Goal: Transaction & Acquisition: Purchase product/service

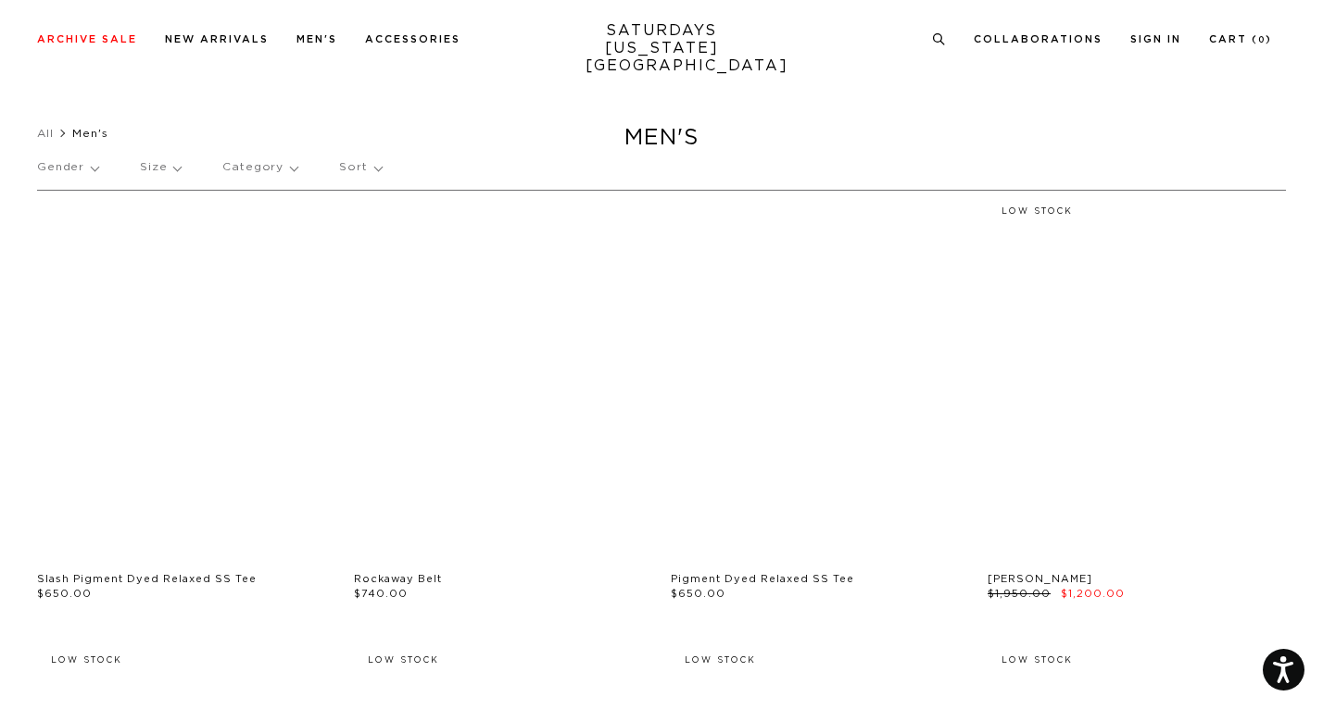
scroll to position [103, 0]
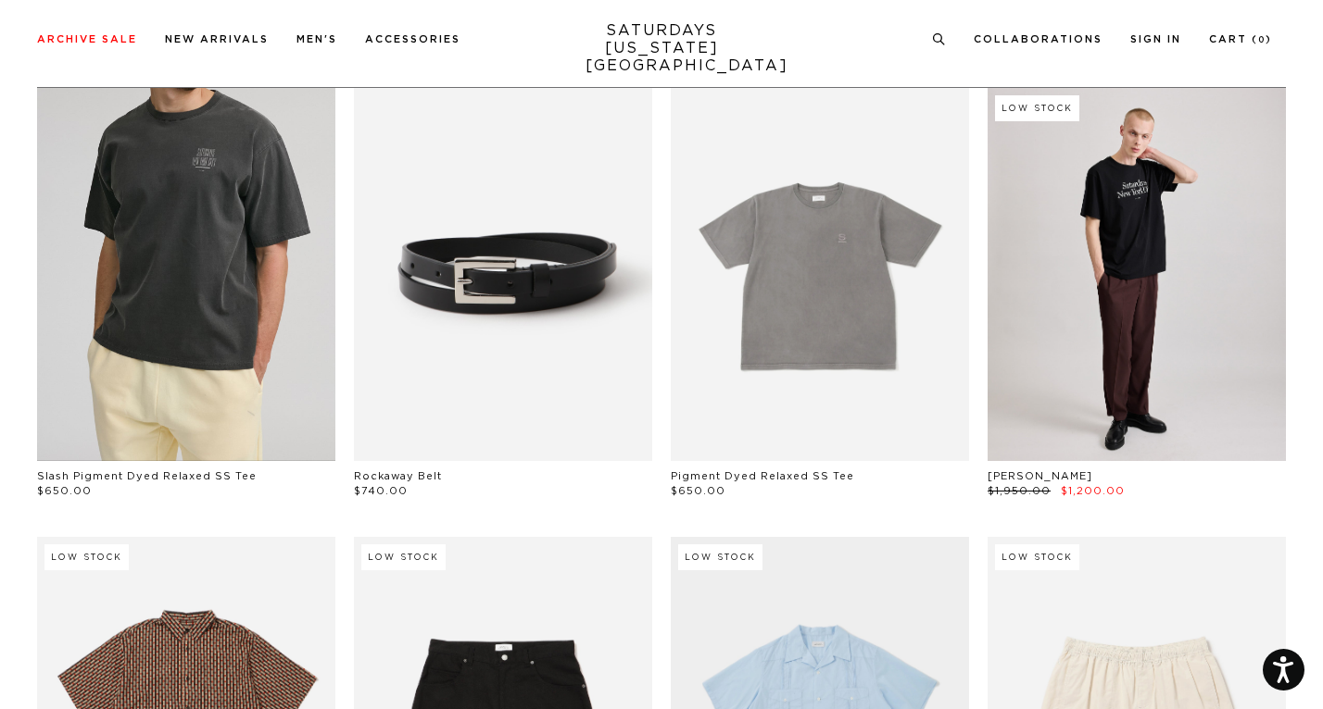
click at [221, 303] on link at bounding box center [186, 274] width 298 height 373
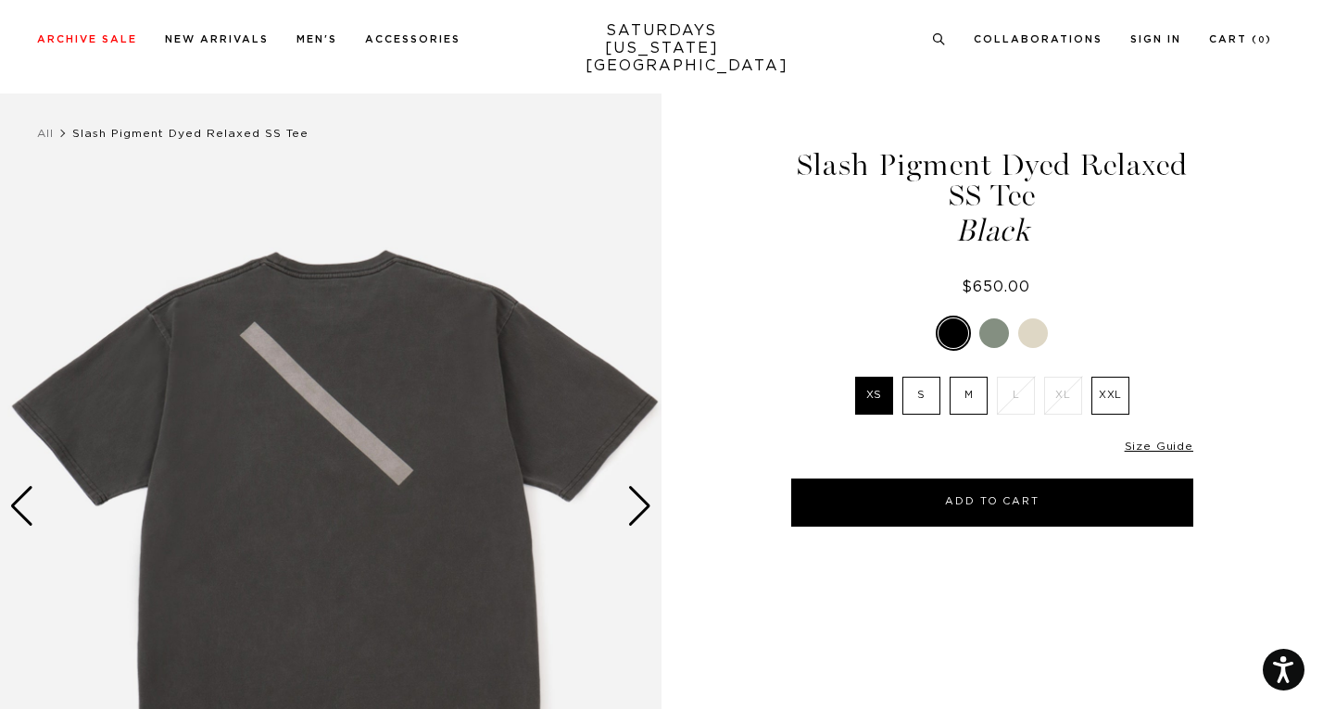
scroll to position [85, 0]
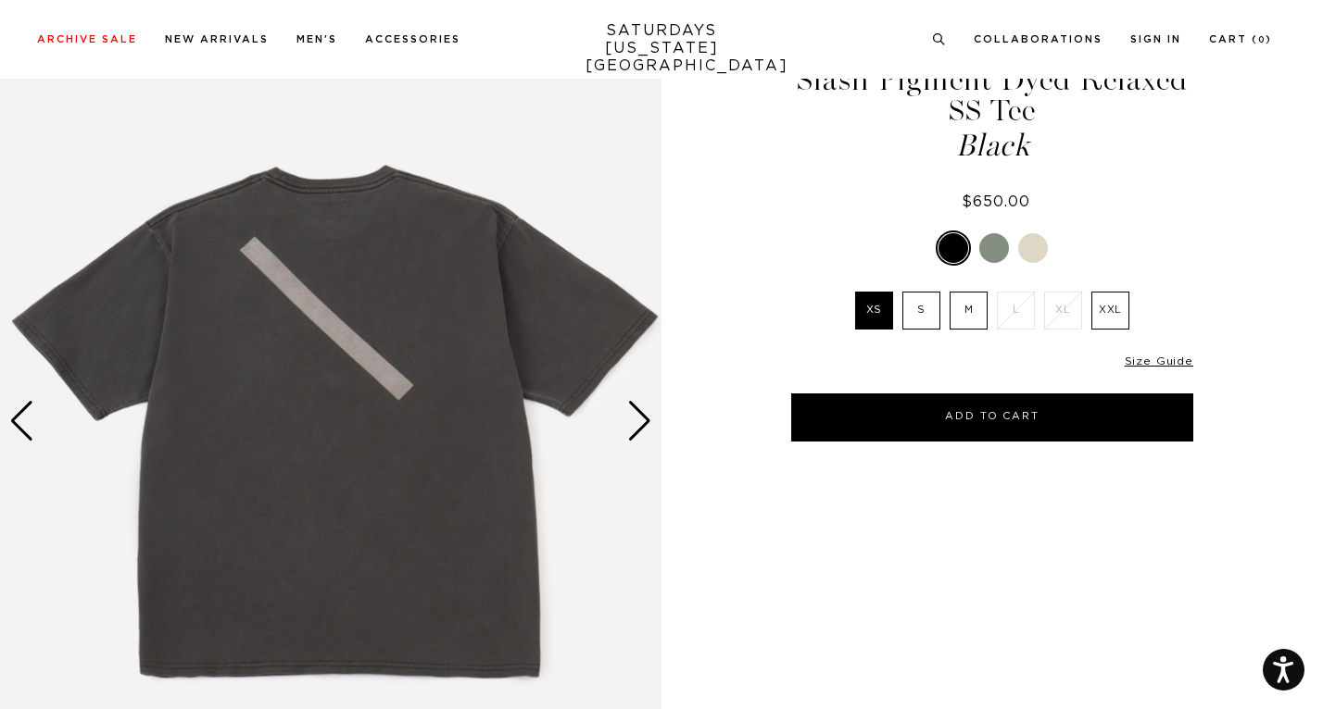
click at [625, 422] on img at bounding box center [330, 421] width 661 height 827
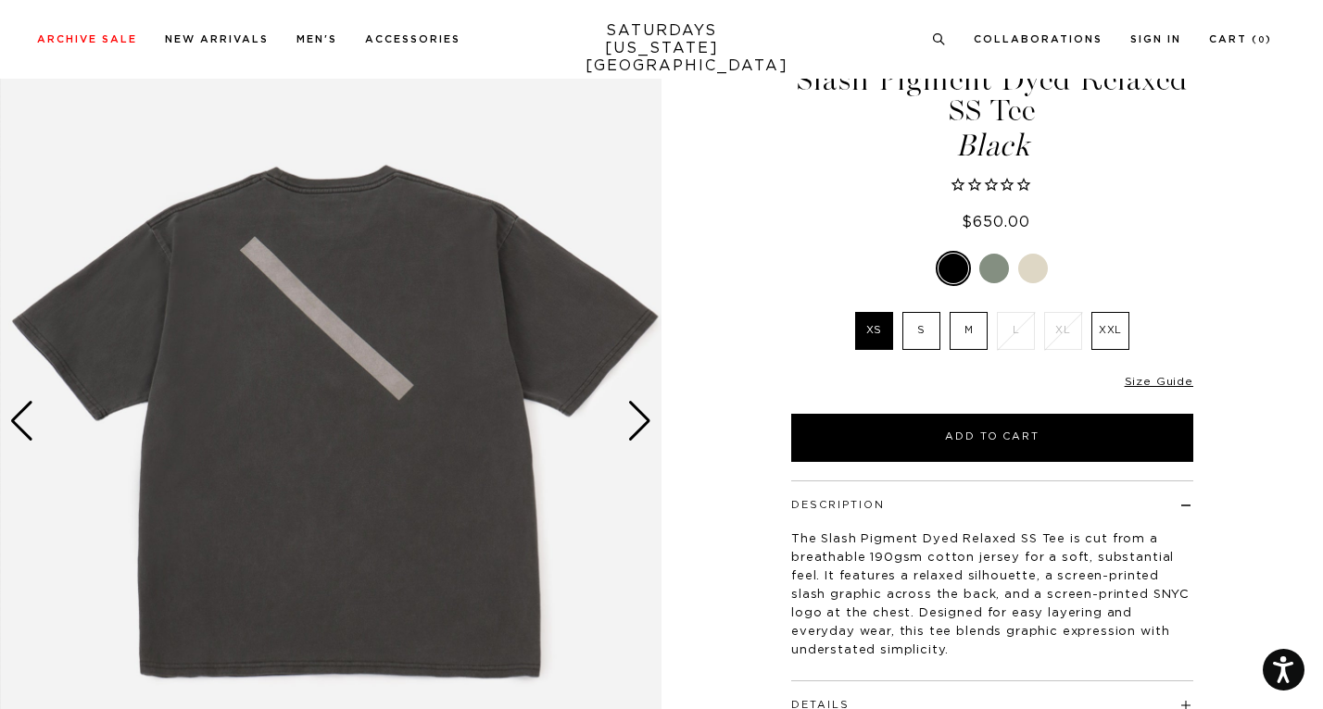
click at [651, 424] on div "Next slide" at bounding box center [639, 421] width 25 height 41
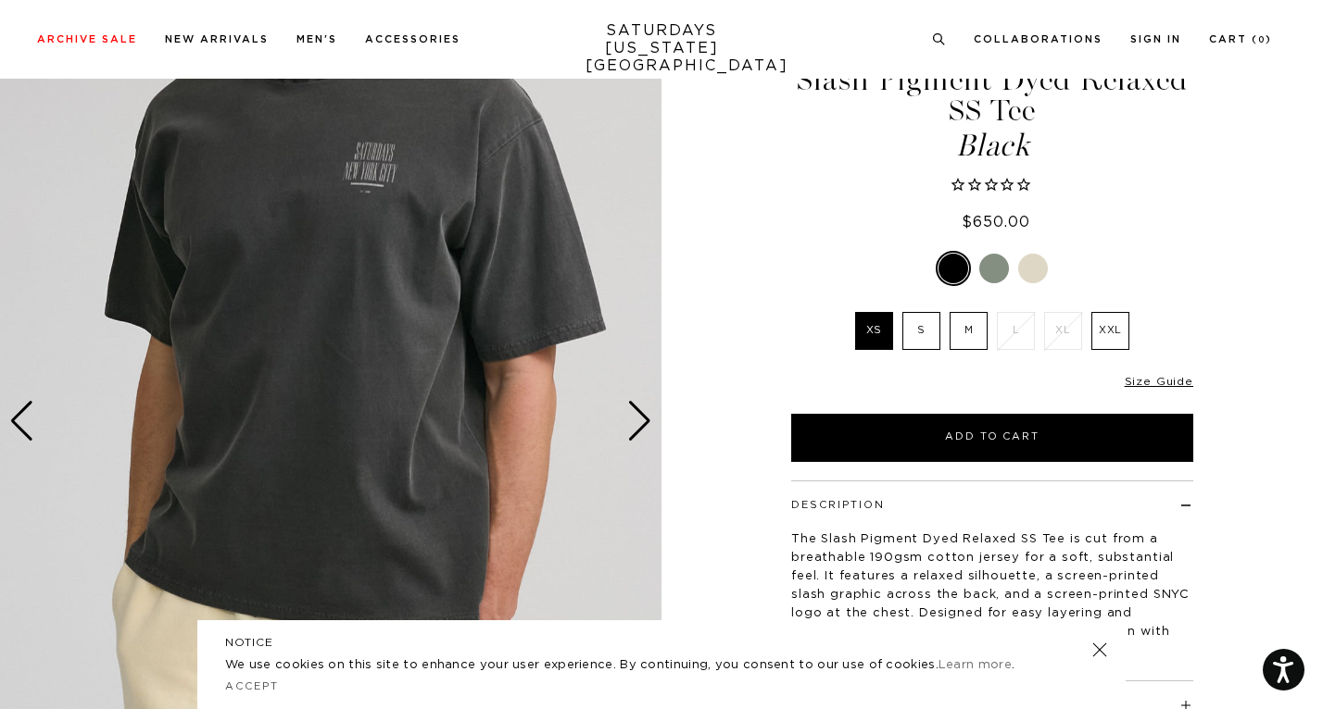
click at [1087, 659] on div "NOTICE We use cookies on this site to enhance your user experience. By continui…" at bounding box center [661, 665] width 928 height 89
click at [1102, 657] on link at bounding box center [1099, 650] width 26 height 26
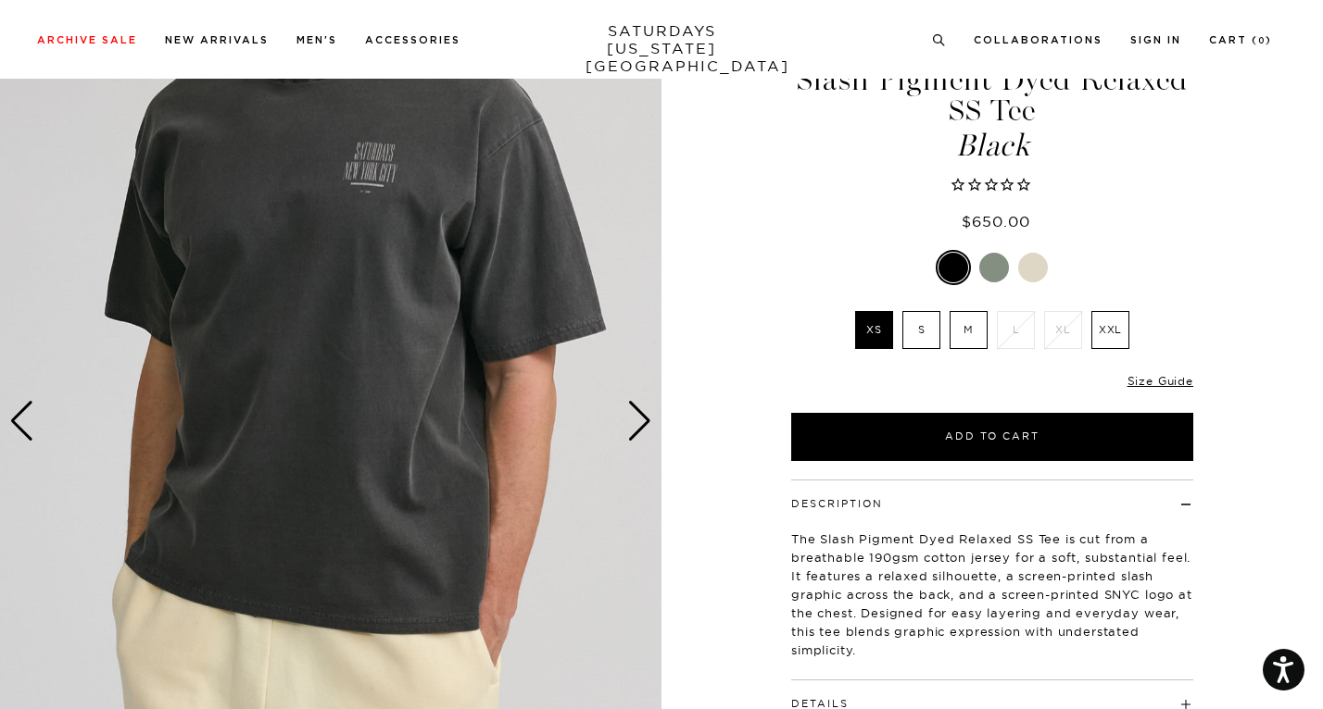
click at [636, 418] on div "Next slide" at bounding box center [639, 421] width 25 height 41
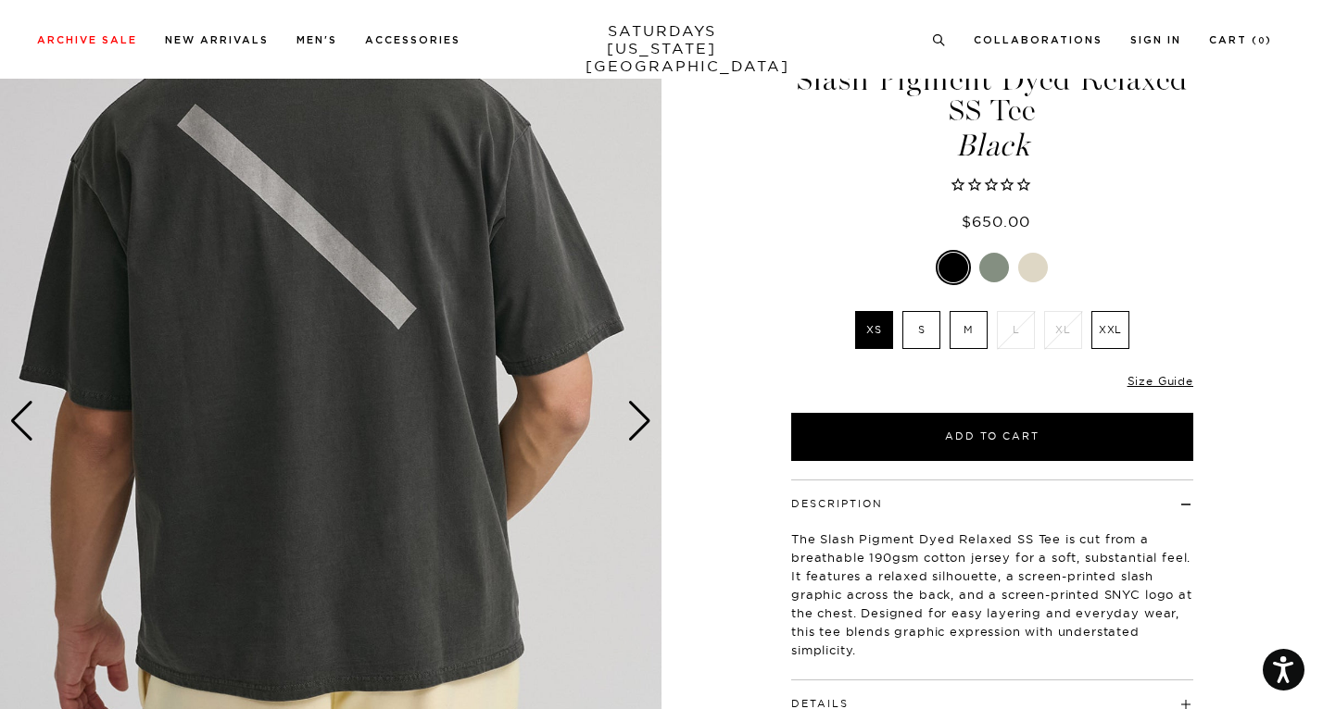
click at [636, 418] on div "Next slide" at bounding box center [639, 421] width 25 height 41
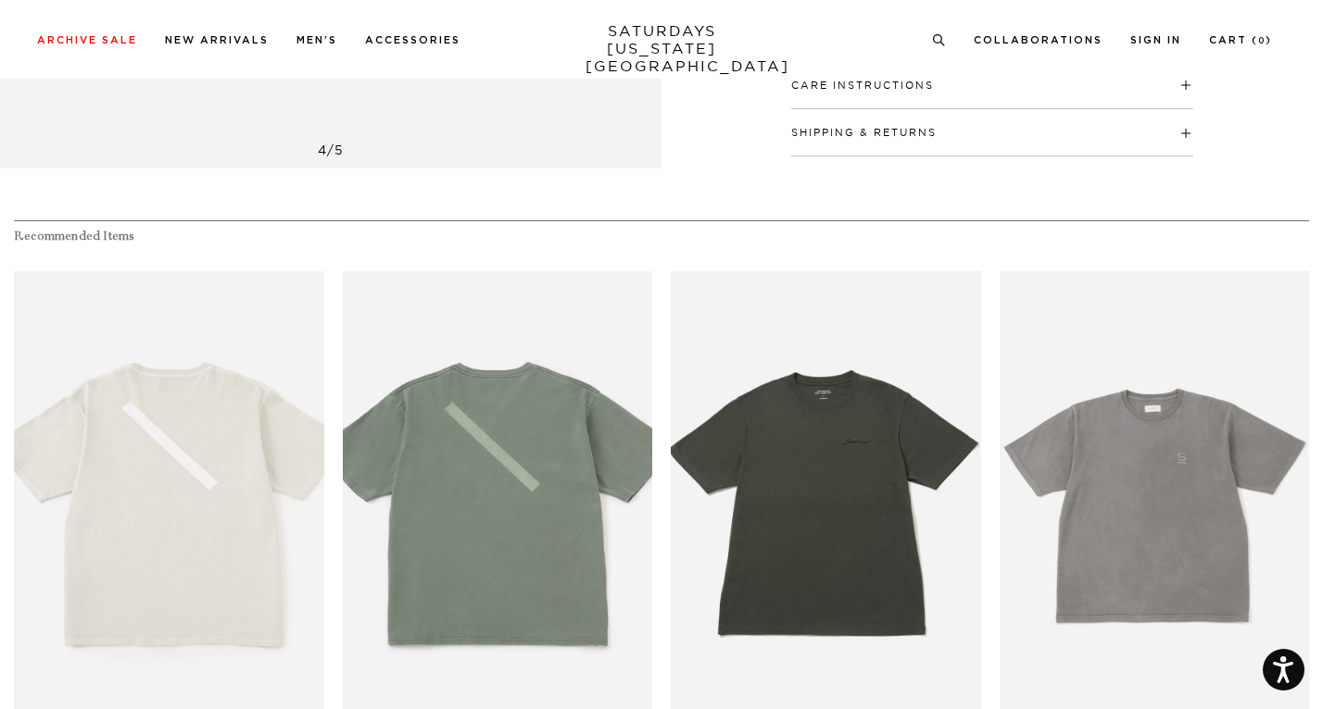
scroll to position [909, 0]
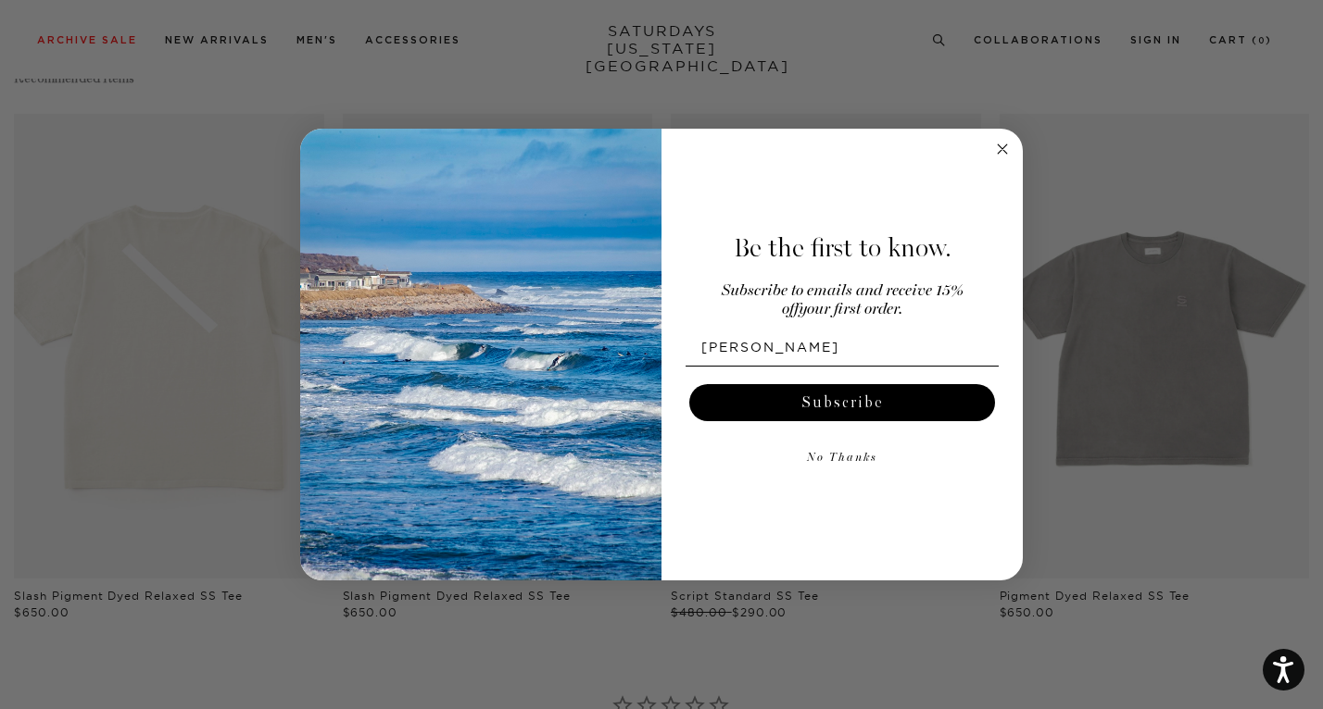
type input "jamiewong017@gmail.com"
click at [881, 404] on button "Subscribe" at bounding box center [842, 402] width 306 height 37
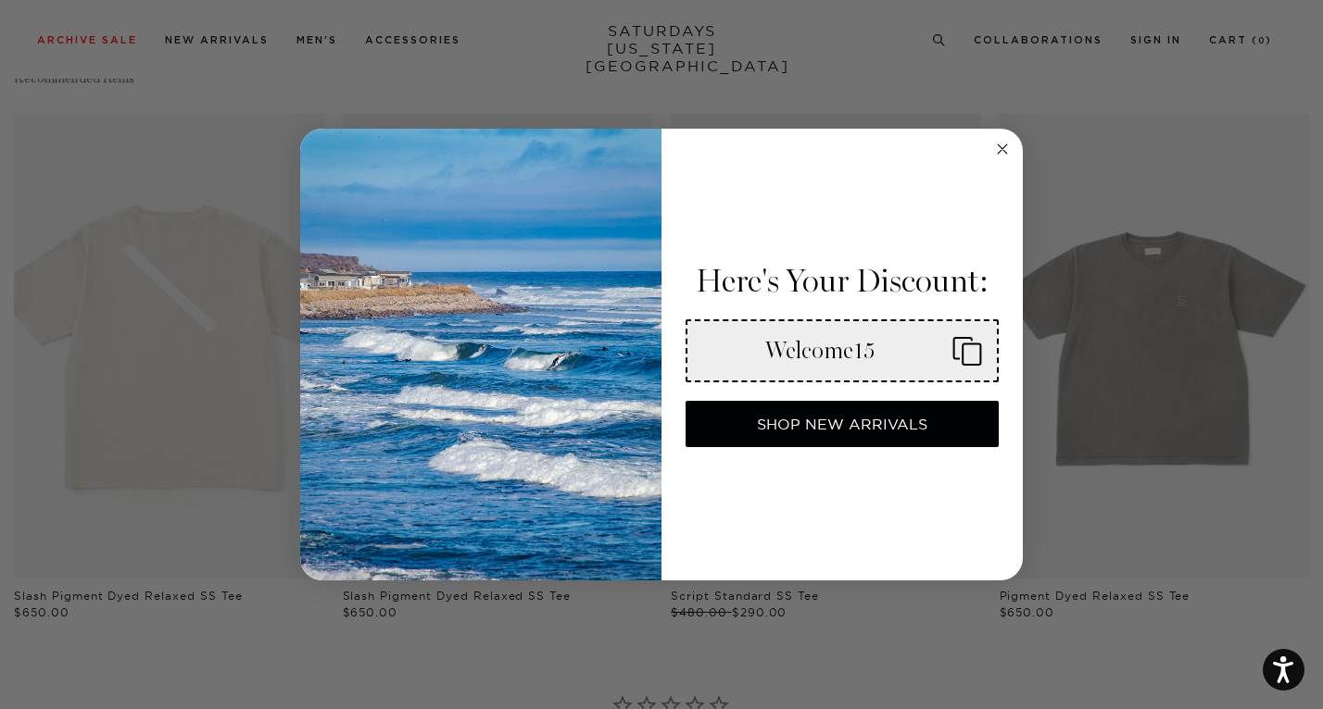
click at [957, 353] on icon "Copy coupon code" at bounding box center [959, 351] width 44 height 30
click at [1009, 150] on circle "Close dialog" at bounding box center [1002, 149] width 21 height 21
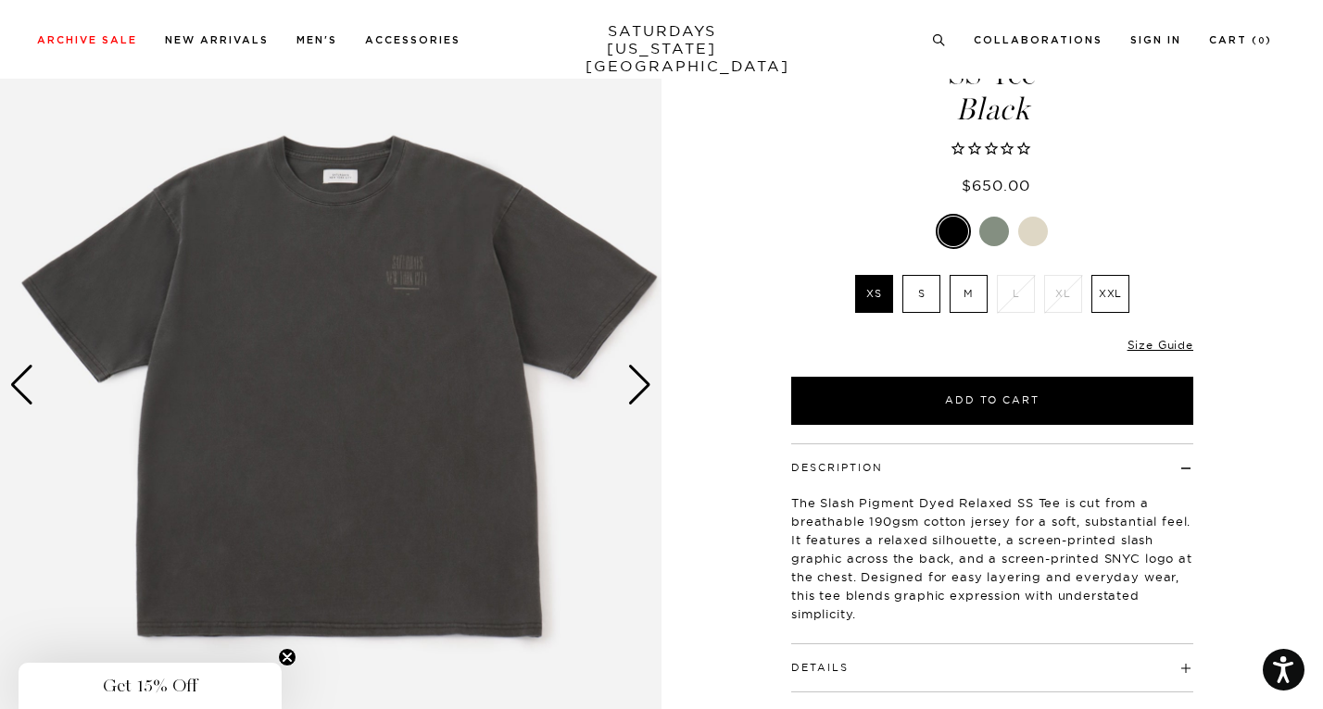
scroll to position [0, 0]
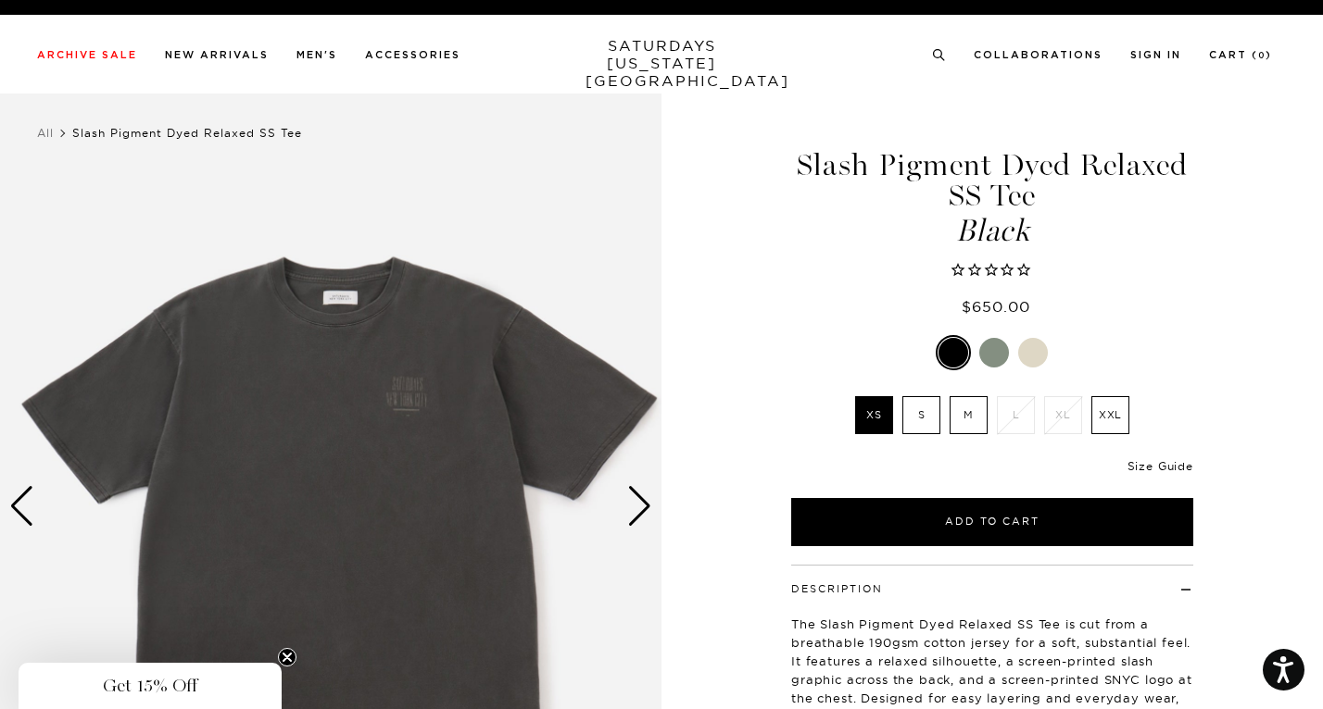
click at [1158, 467] on link "Size Guide" at bounding box center [1160, 466] width 66 height 14
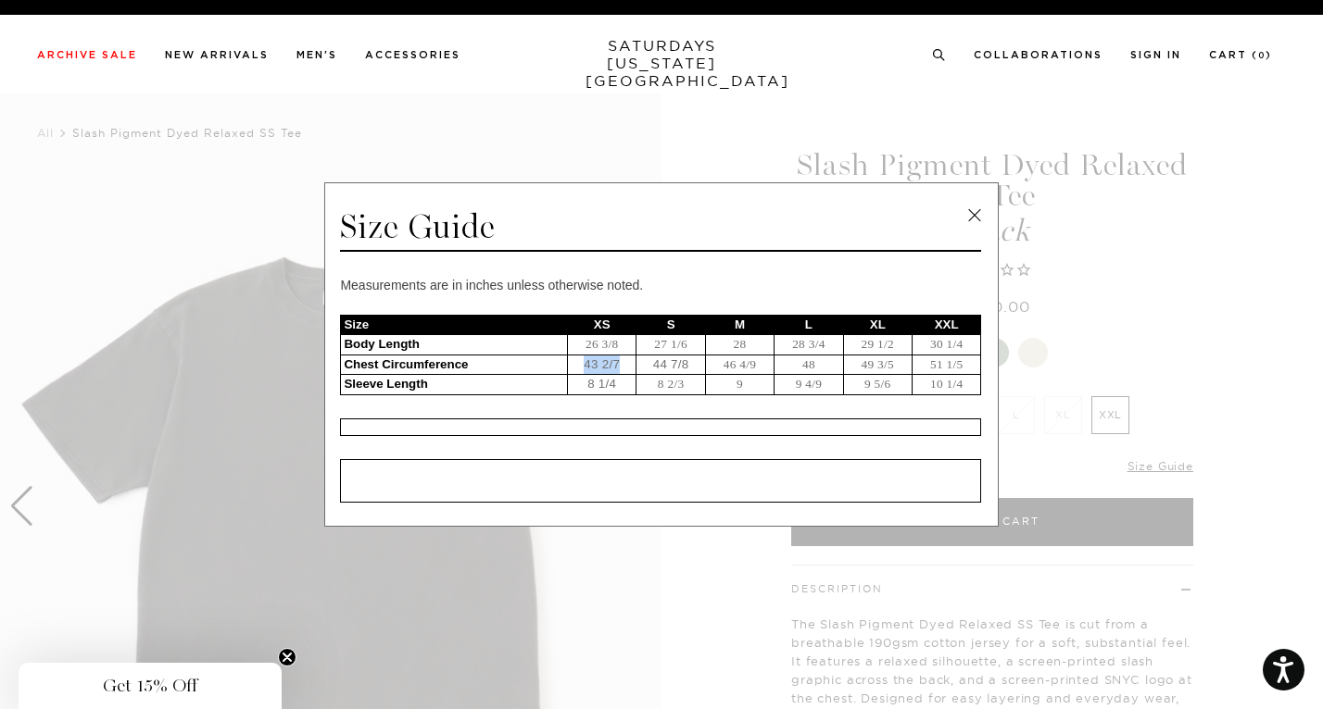
drag, startPoint x: 617, startPoint y: 366, endPoint x: 582, endPoint y: 372, distance: 35.8
click at [582, 372] on td "43 2/7" at bounding box center [602, 365] width 69 height 20
copy td "43 2/7"
click at [1117, 167] on span at bounding box center [654, 354] width 1309 height 709
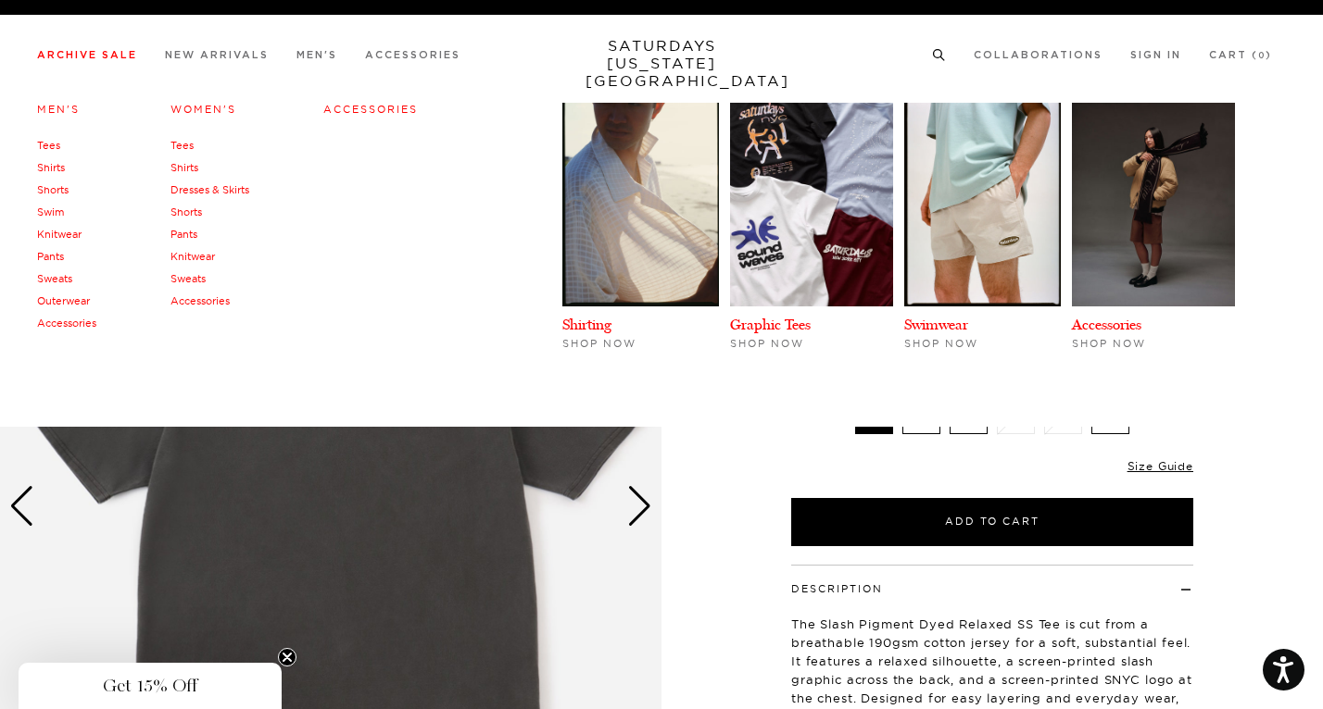
click at [118, 60] on link "Archive Sale" at bounding box center [87, 55] width 100 height 10
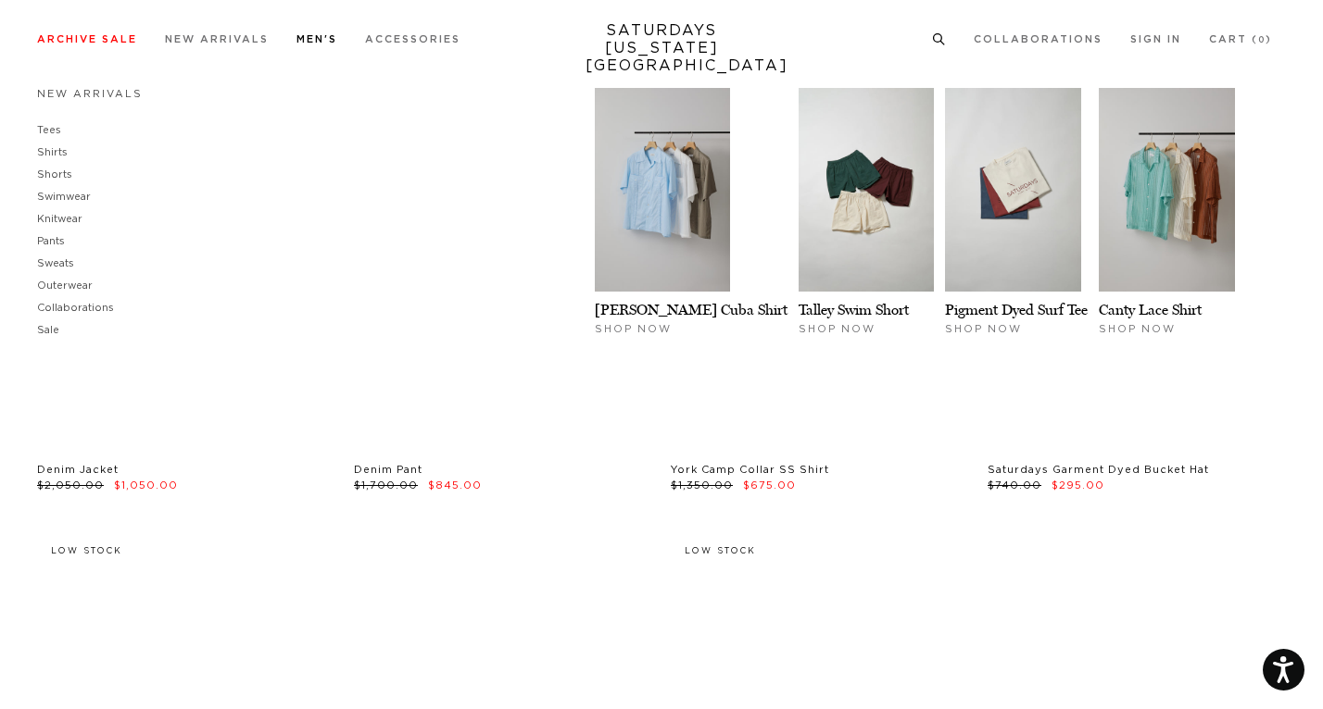
scroll to position [8429, 0]
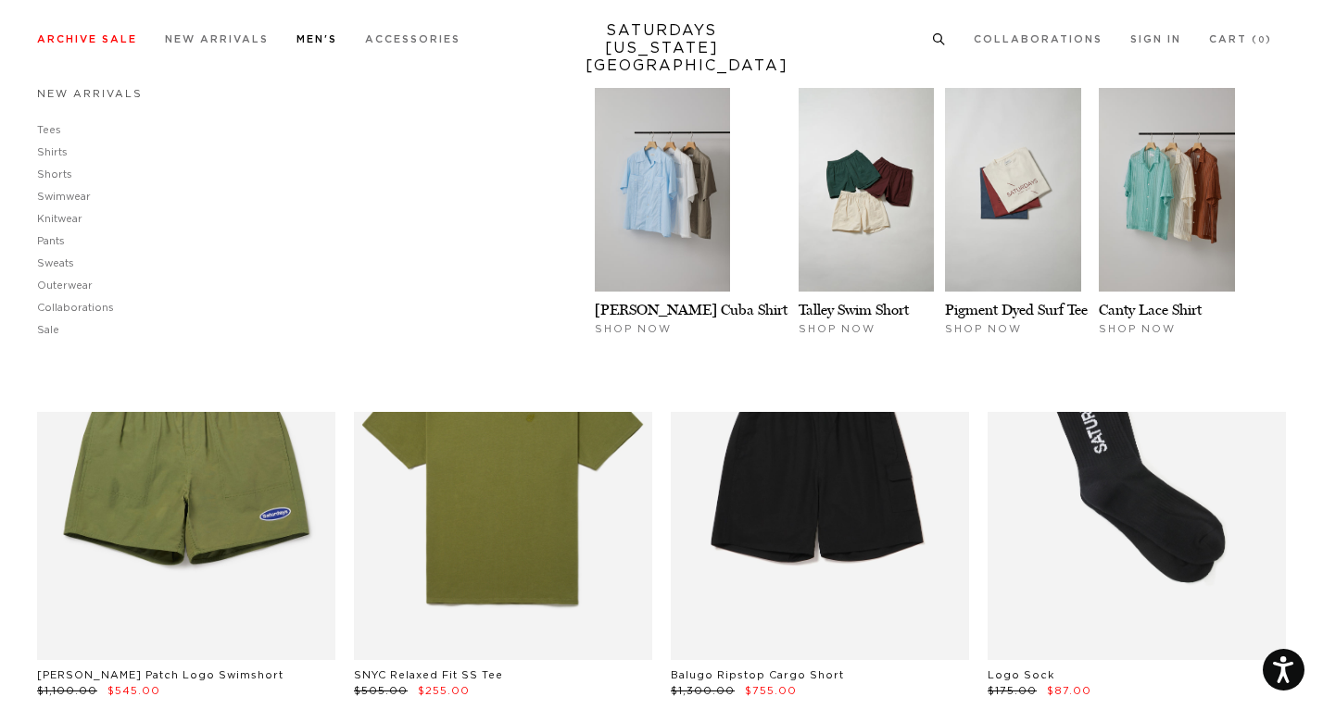
click at [46, 99] on link "New Arrivals" at bounding box center [90, 94] width 106 height 10
click at [66, 95] on link "New Arrivals" at bounding box center [90, 94] width 106 height 10
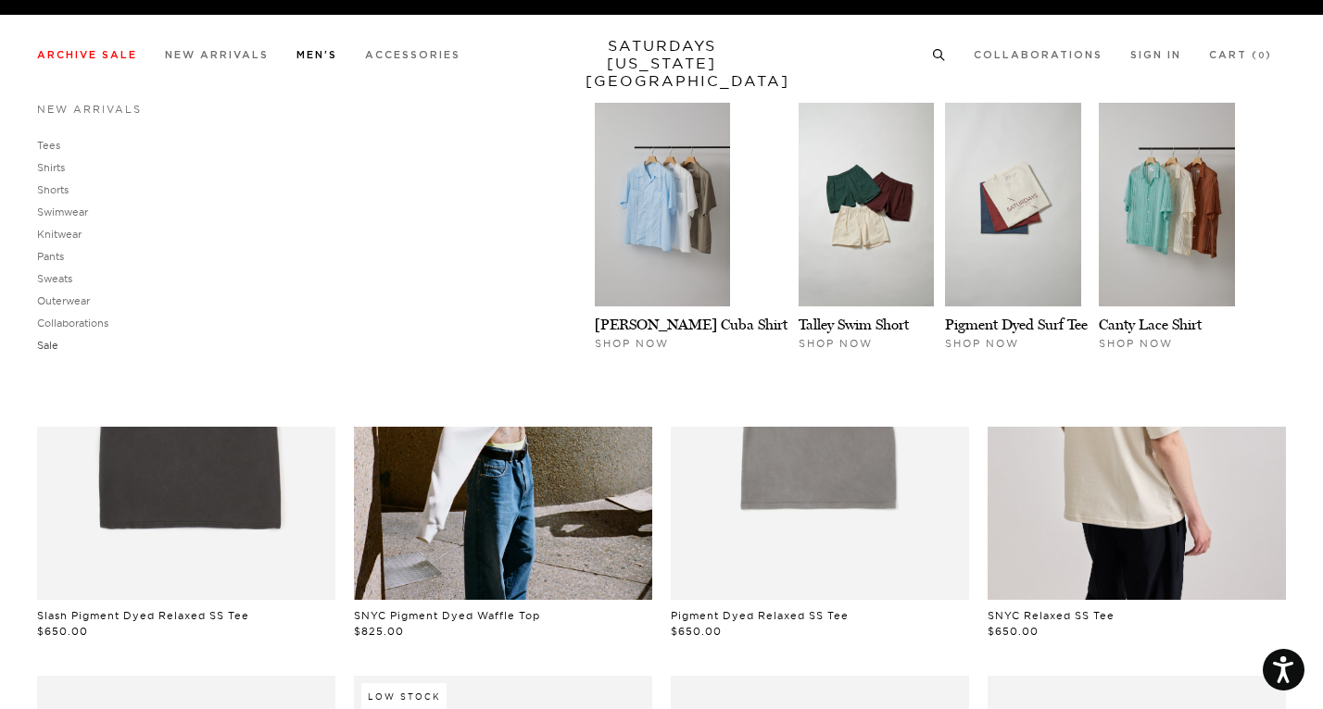
click at [47, 352] on link "Sale" at bounding box center [47, 345] width 21 height 13
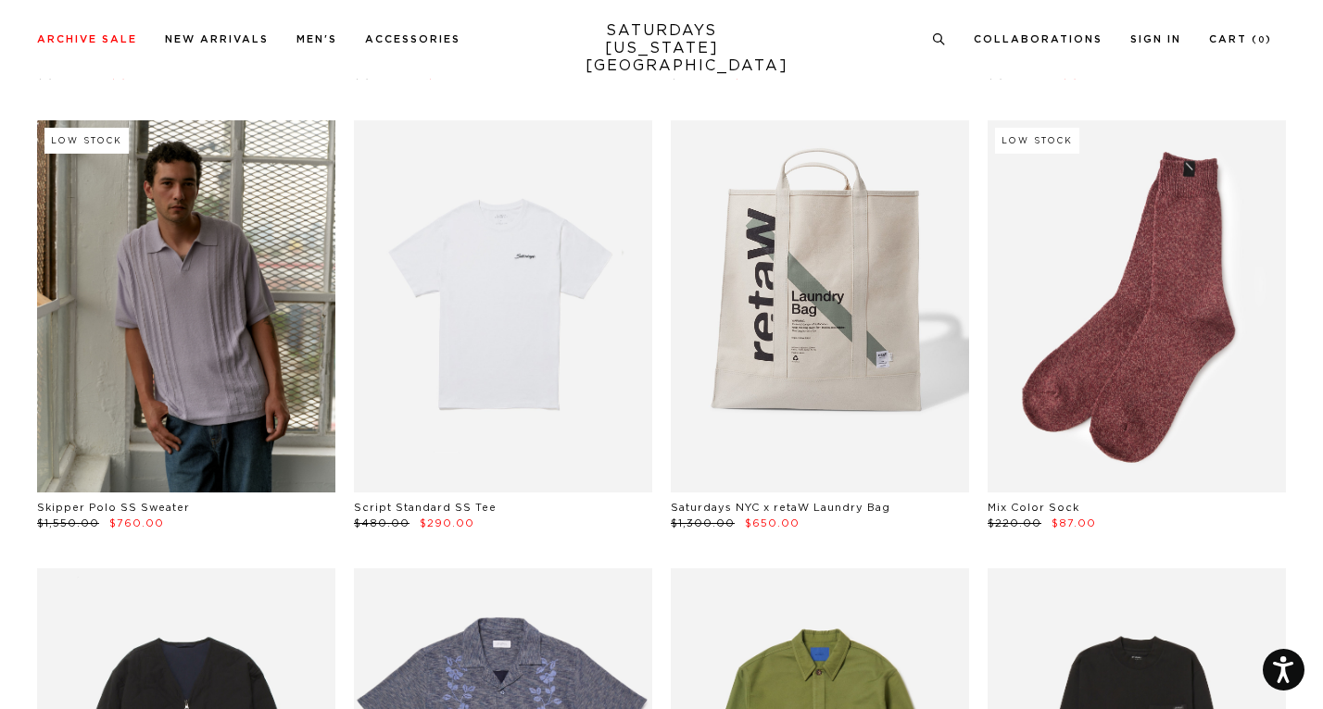
scroll to position [9073, 0]
